Goal: Task Accomplishment & Management: Use online tool/utility

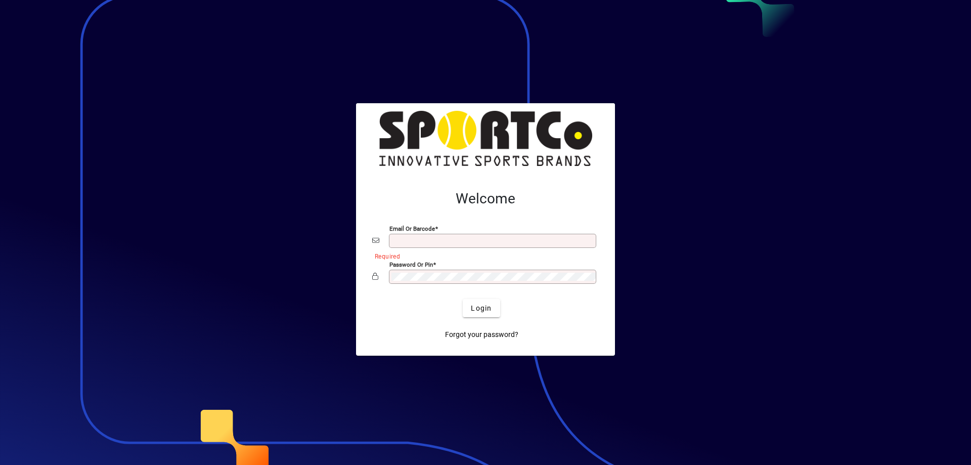
type input "**********"
click at [484, 305] on span "Login" at bounding box center [481, 308] width 21 height 11
